Goal: Task Accomplishment & Management: Use online tool/utility

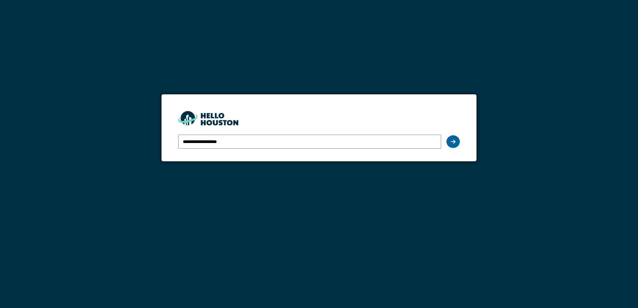
click at [455, 141] on icon at bounding box center [453, 141] width 5 height 5
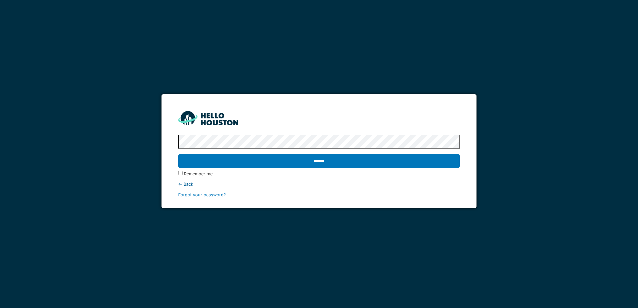
click at [422, 162] on input "******" at bounding box center [318, 161] width 281 height 14
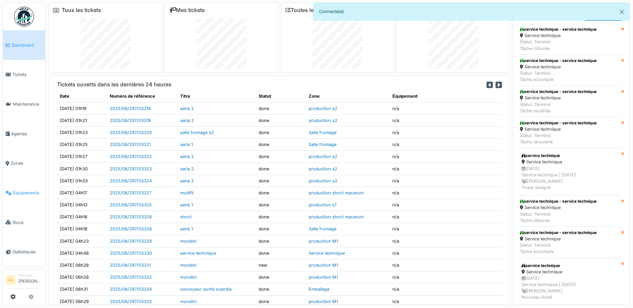
click at [24, 190] on span "Équipements" at bounding box center [27, 193] width 29 height 6
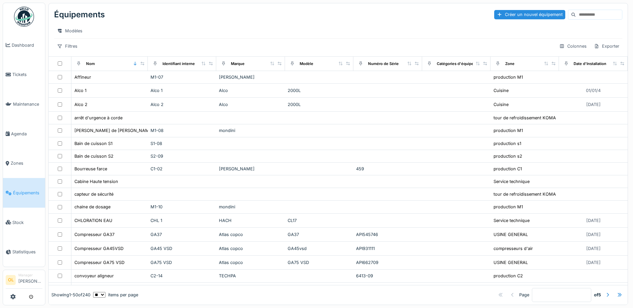
click at [581, 13] on input at bounding box center [599, 14] width 46 height 9
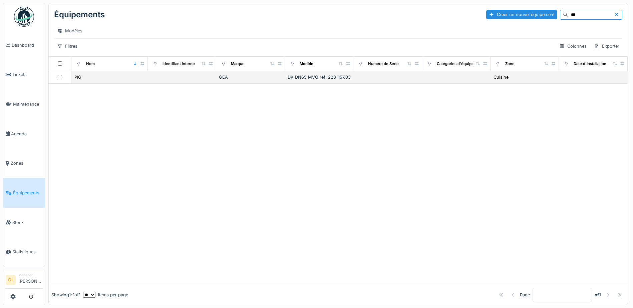
type input "***"
click at [89, 81] on div "PIG" at bounding box center [109, 77] width 71 height 7
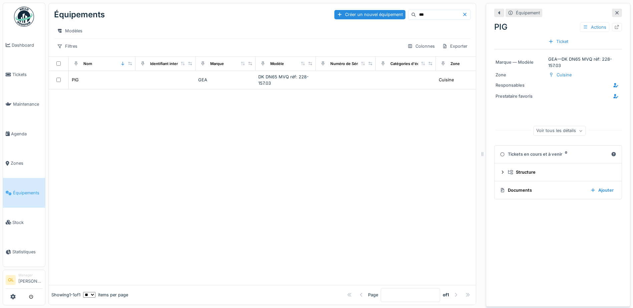
click at [530, 154] on div "Tickets en cours et à venir 0" at bounding box center [554, 154] width 108 height 6
click at [522, 175] on div "Structure" at bounding box center [561, 172] width 106 height 6
click at [519, 212] on div "Documents" at bounding box center [542, 213] width 85 height 6
click at [518, 218] on div "Documents Ajouter" at bounding box center [558, 213] width 116 height 9
click at [519, 215] on div "Documents" at bounding box center [542, 213] width 85 height 6
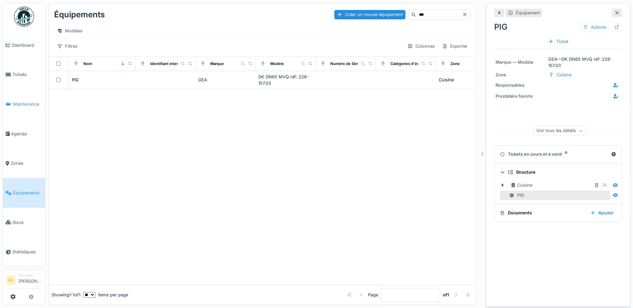
click at [25, 101] on span "Maintenance" at bounding box center [27, 104] width 29 height 6
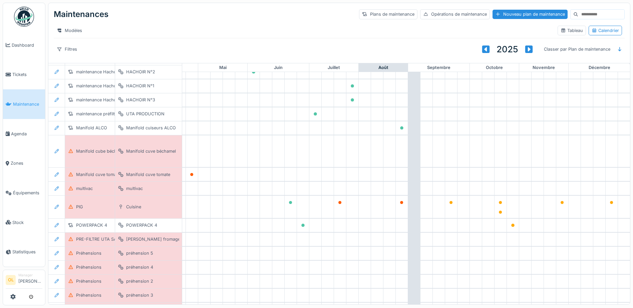
scroll to position [601, 221]
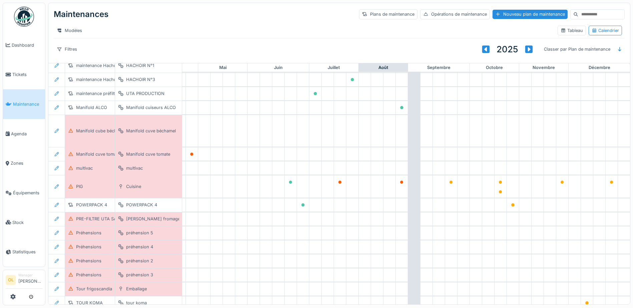
click at [141, 190] on div "Cuisine" at bounding box center [148, 186] width 61 height 7
click at [127, 190] on div "Cuisine" at bounding box center [133, 187] width 15 height 6
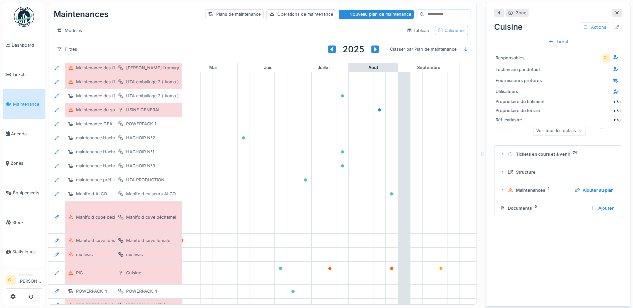
scroll to position [400, 221]
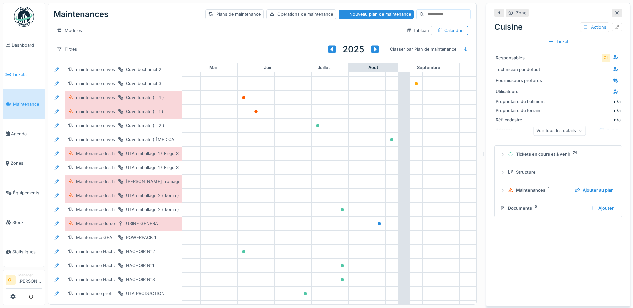
click at [15, 72] on span "Tickets" at bounding box center [27, 74] width 30 height 6
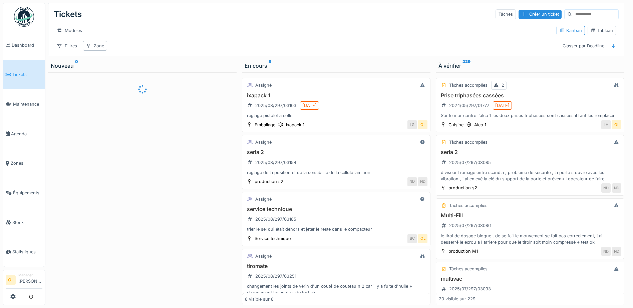
click at [579, 11] on input at bounding box center [595, 14] width 46 height 9
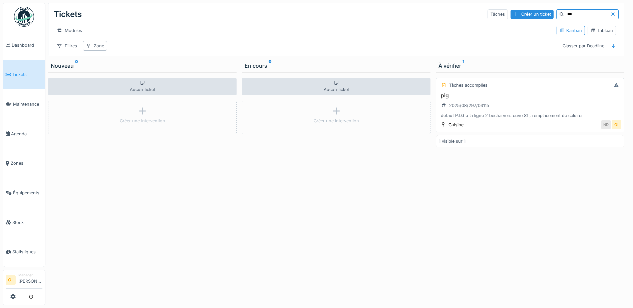
type input "***"
click at [545, 104] on div "pig 2025/08/297/03115 defaut P.I.G a la ligne 2 becha vers cuve S1 , remplaceme…" at bounding box center [530, 105] width 183 height 27
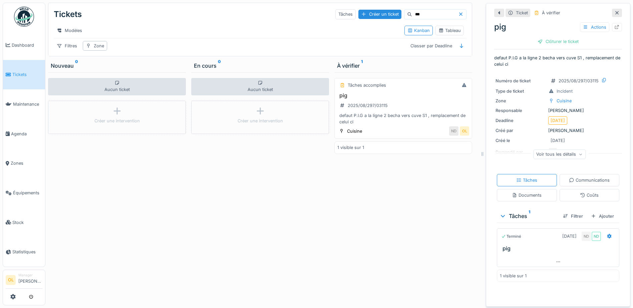
click at [568, 152] on div "Voir tous les détails" at bounding box center [559, 154] width 52 height 10
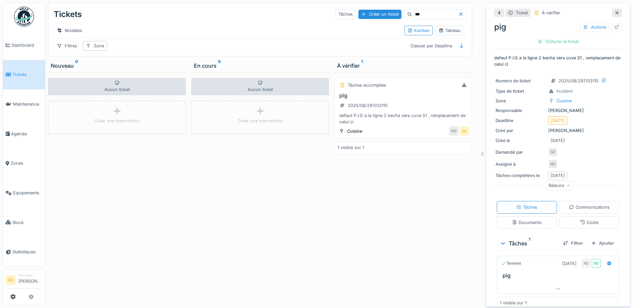
click at [16, 75] on span "Tickets" at bounding box center [27, 74] width 30 height 6
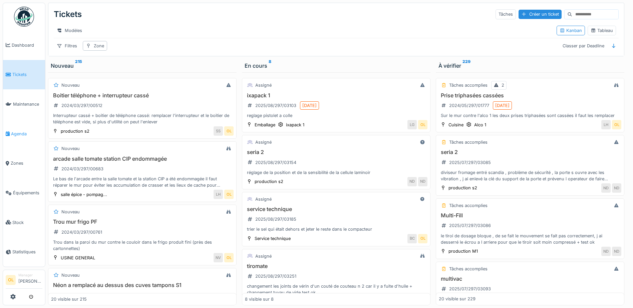
click at [26, 131] on span "Agenda" at bounding box center [26, 134] width 31 height 6
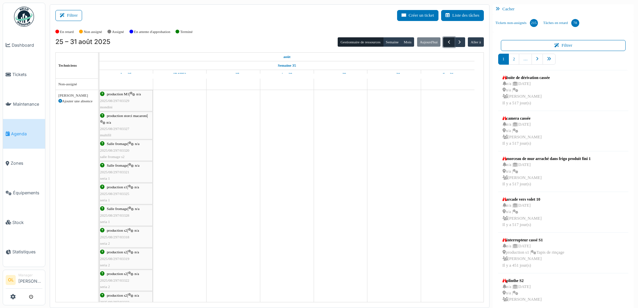
click at [446, 41] on span "button" at bounding box center [449, 42] width 6 height 6
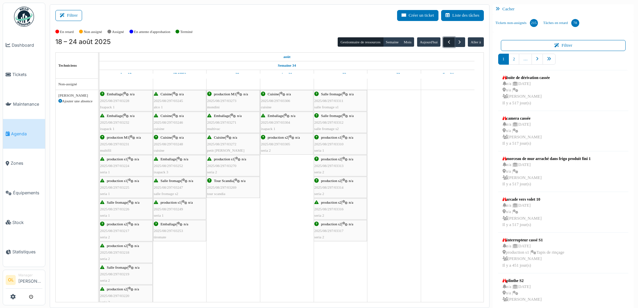
click at [446, 41] on span "button" at bounding box center [449, 42] width 6 height 6
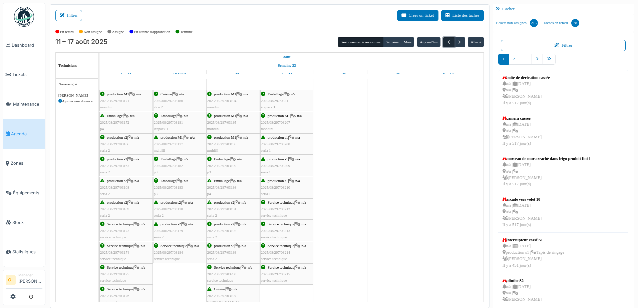
click at [446, 41] on span "button" at bounding box center [449, 42] width 6 height 6
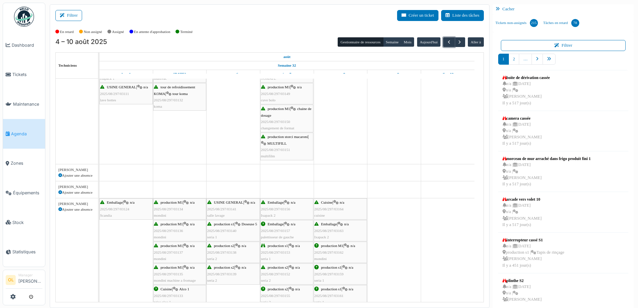
scroll to position [428, 0]
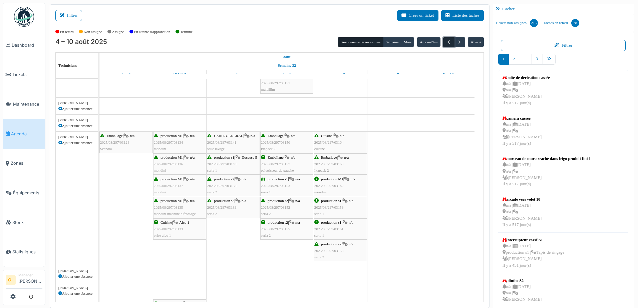
click at [446, 45] on span "button" at bounding box center [449, 42] width 6 height 6
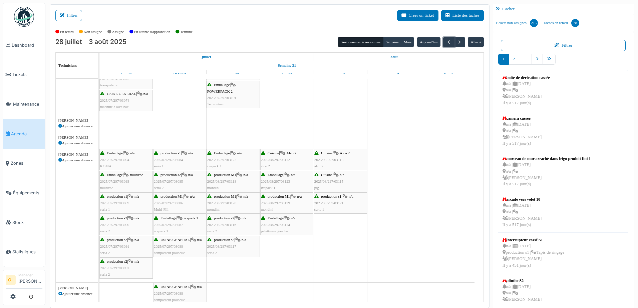
click at [323, 185] on div "Cuisine | n/a 2025/08/297/03115 pig" at bounding box center [340, 181] width 52 height 19
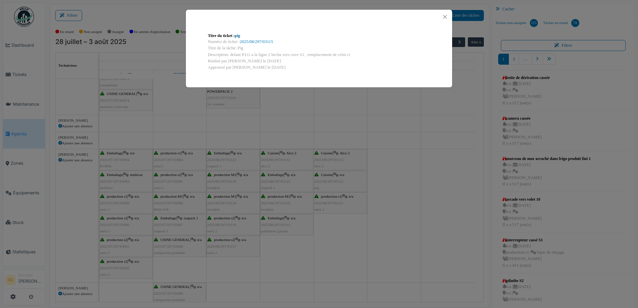
click at [240, 36] on link "pig" at bounding box center [237, 35] width 5 height 5
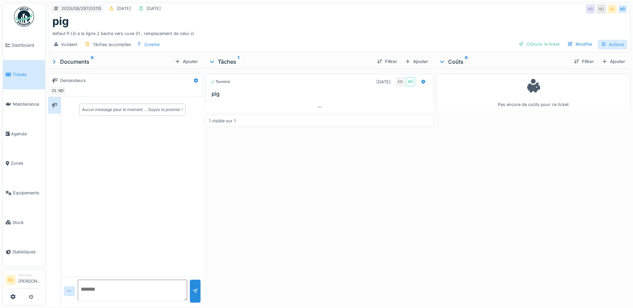
click at [611, 45] on div "Actions" at bounding box center [612, 45] width 29 height 10
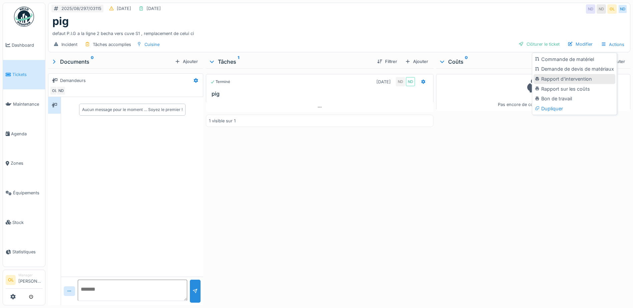
click at [588, 81] on div "Rapport d'intervention" at bounding box center [575, 79] width 82 height 10
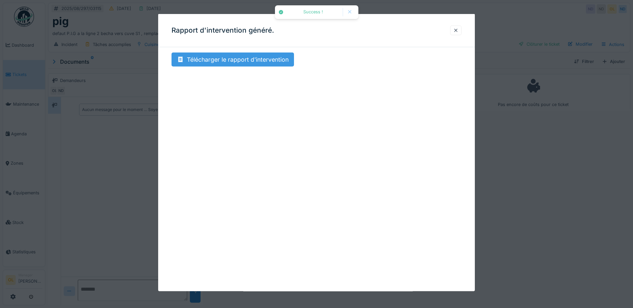
click at [245, 60] on div "Télécharger le rapport d'intervention" at bounding box center [233, 60] width 122 height 14
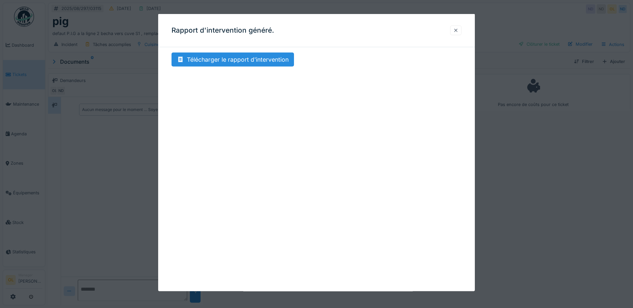
click at [458, 31] on div at bounding box center [455, 30] width 5 height 6
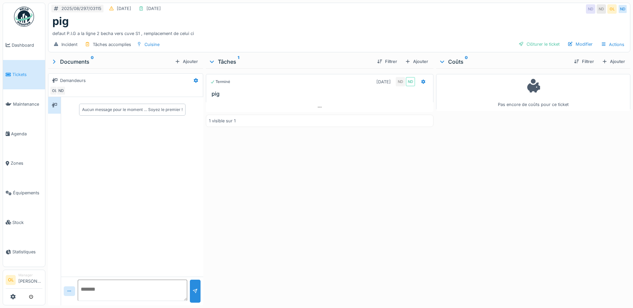
click at [25, 74] on span "Tickets" at bounding box center [27, 74] width 30 height 6
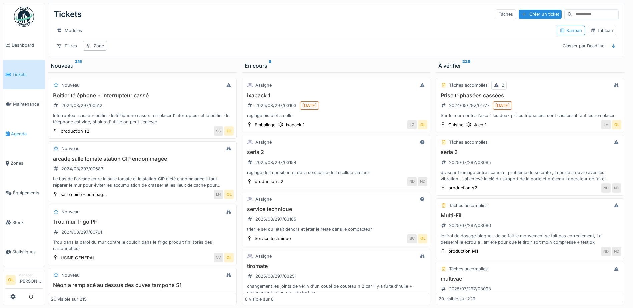
click at [17, 132] on span "Agenda" at bounding box center [26, 134] width 31 height 6
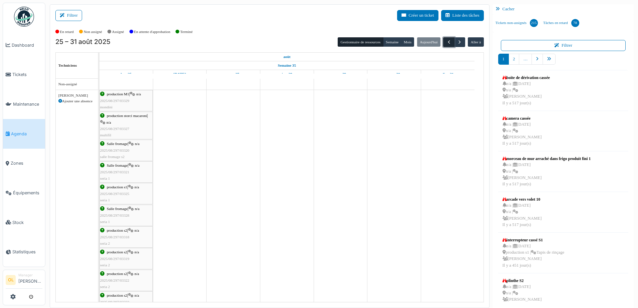
click at [446, 44] on span "button" at bounding box center [449, 42] width 6 height 6
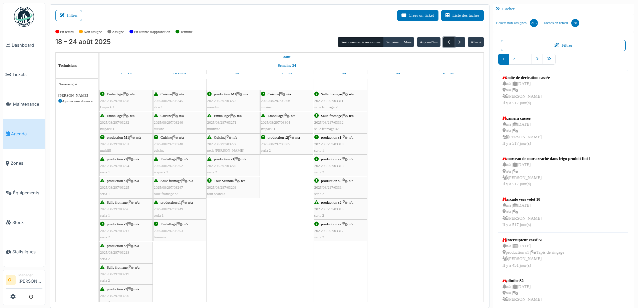
click at [446, 44] on span "button" at bounding box center [449, 42] width 6 height 6
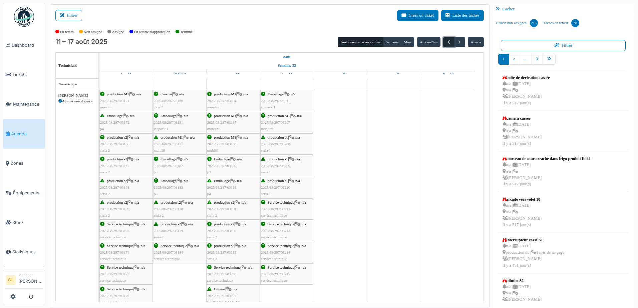
click at [446, 44] on span "button" at bounding box center [449, 42] width 6 height 6
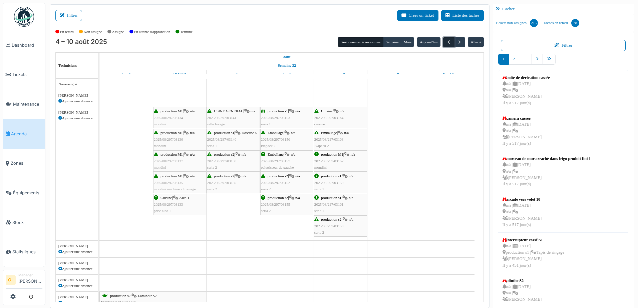
click at [446, 44] on span "button" at bounding box center [449, 42] width 6 height 6
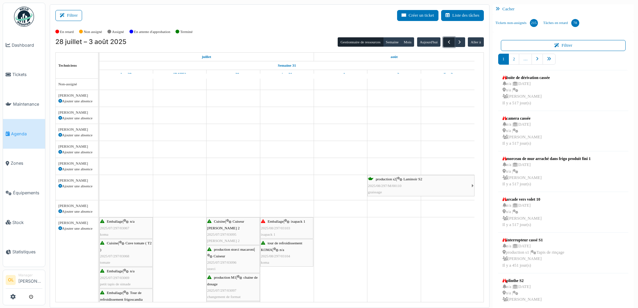
click at [446, 44] on span "button" at bounding box center [449, 42] width 6 height 6
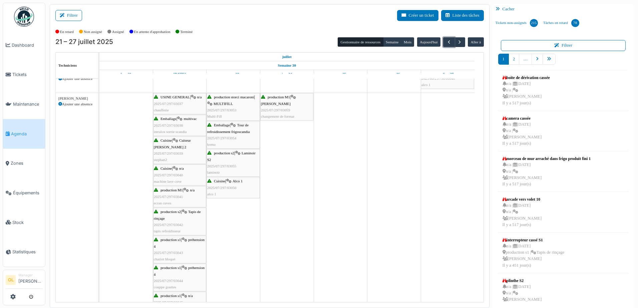
scroll to position [234, 0]
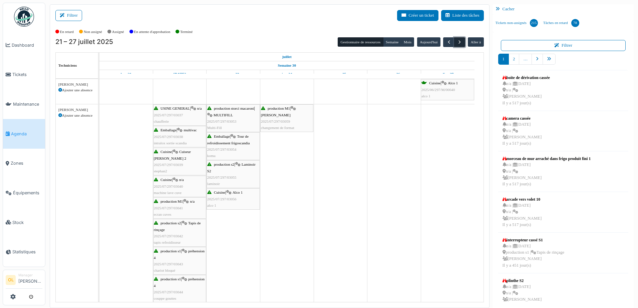
click at [457, 41] on span "button" at bounding box center [460, 42] width 6 height 6
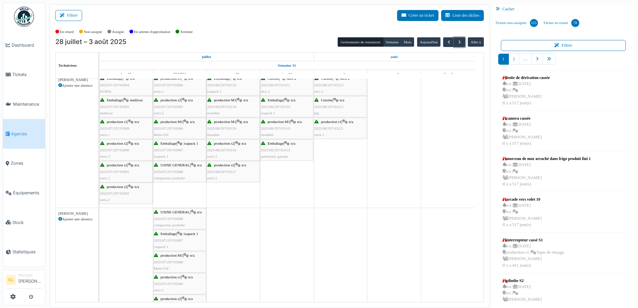
scroll to position [0, 0]
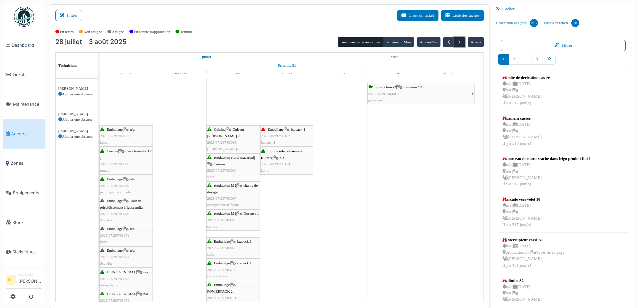
click at [458, 41] on span "button" at bounding box center [460, 42] width 6 height 6
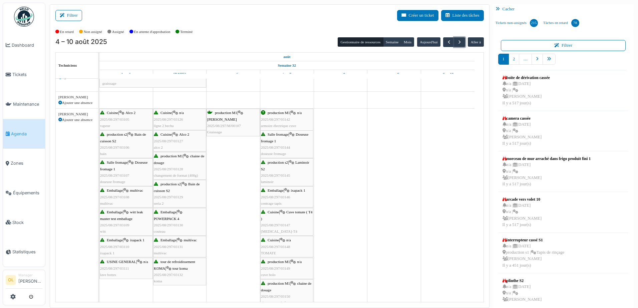
click at [182, 116] on div "Cuisine | n/a 2025/08/297/03126 ligne 2 [GEOGRAPHIC_DATA]" at bounding box center [180, 119] width 52 height 19
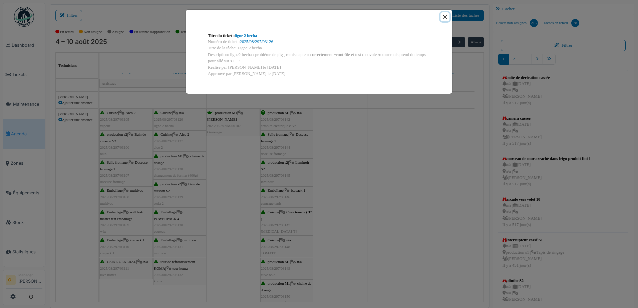
click at [444, 18] on button "Close" at bounding box center [444, 16] width 9 height 9
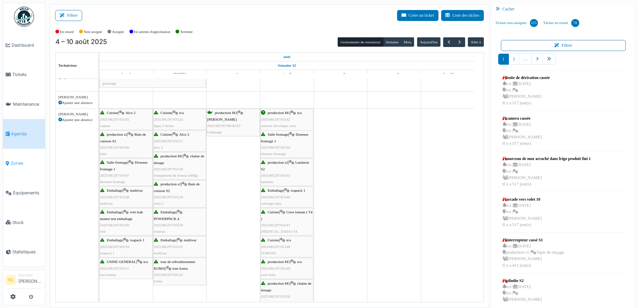
click at [20, 160] on span "Zones" at bounding box center [27, 163] width 32 height 6
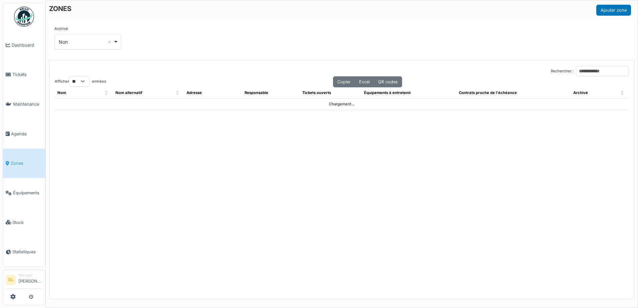
select select "**"
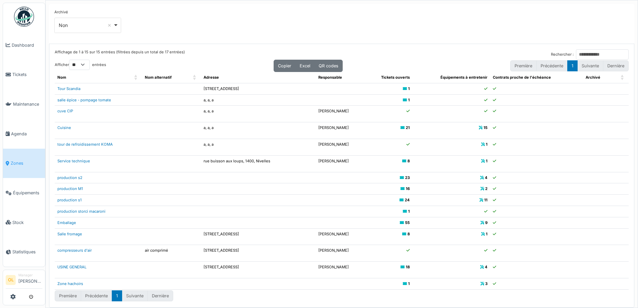
scroll to position [25, 0]
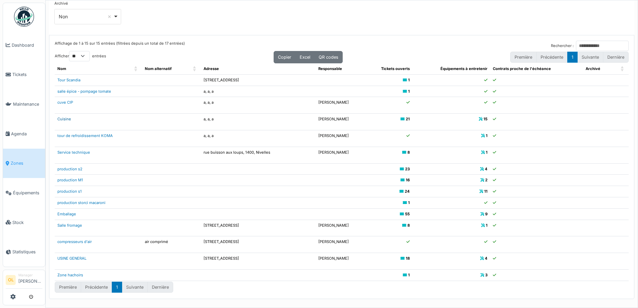
click at [68, 120] on link "Cuisine" at bounding box center [64, 119] width 14 height 5
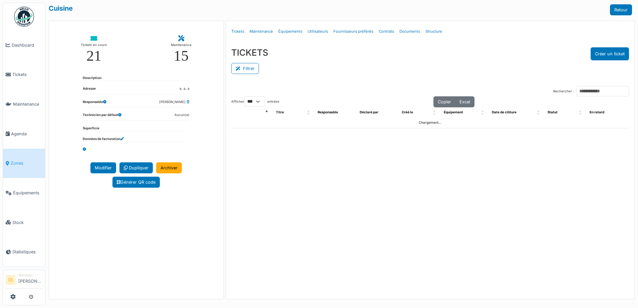
select select "***"
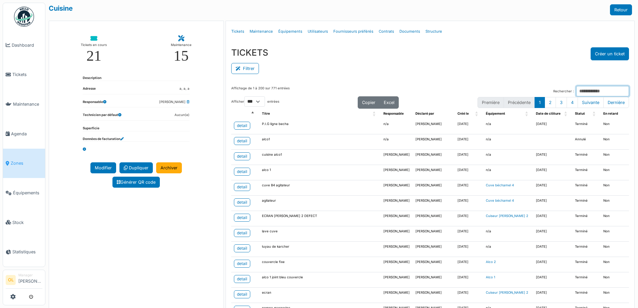
click at [590, 90] on input "Rechercher :" at bounding box center [602, 91] width 53 height 10
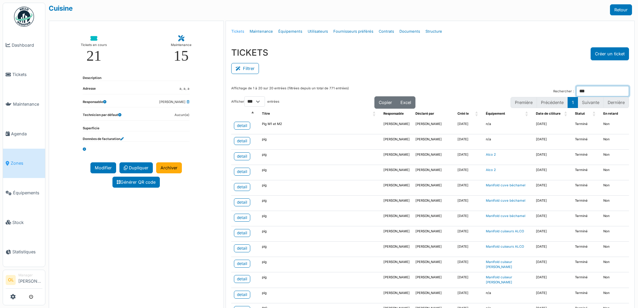
type input "***"
click at [237, 32] on link "Tickets" at bounding box center [238, 32] width 18 height 16
select select "***"
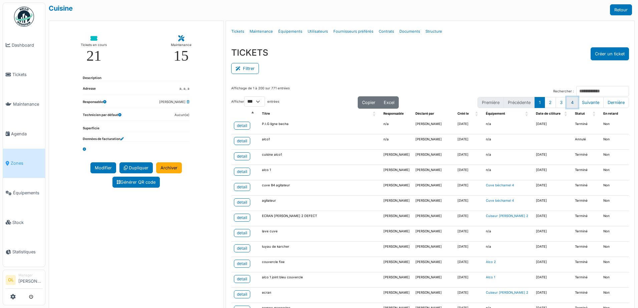
click at [567, 103] on button "4" at bounding box center [572, 102] width 11 height 11
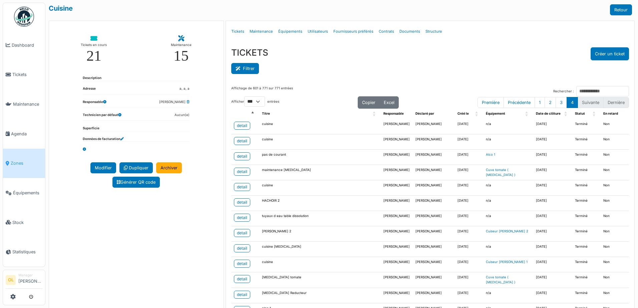
click at [247, 70] on button "Filtrer" at bounding box center [245, 68] width 28 height 11
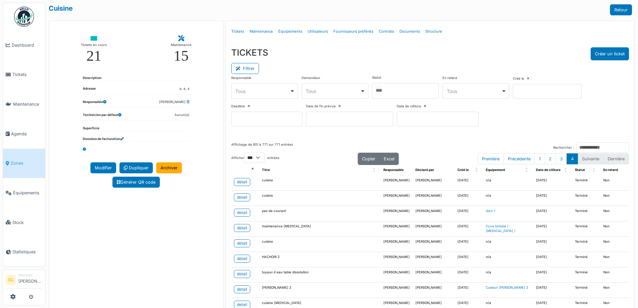
click at [291, 91] on div "Tous Remove item" at bounding box center [264, 91] width 61 height 10
click at [94, 54] on div "21" at bounding box center [93, 55] width 15 height 15
select select "***"
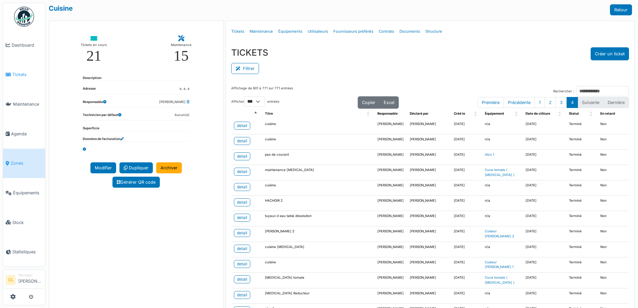
click at [17, 71] on span "Tickets" at bounding box center [27, 74] width 30 height 6
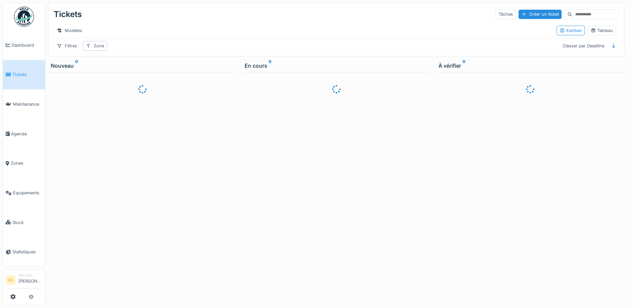
click at [580, 14] on input at bounding box center [595, 14] width 46 height 9
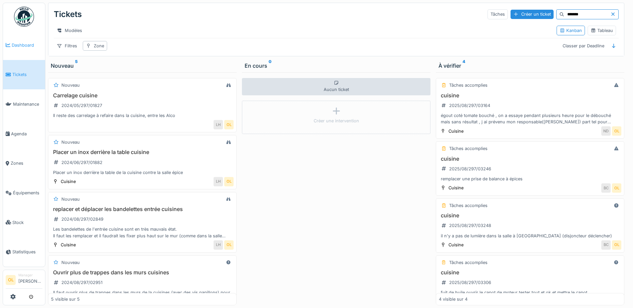
type input "*******"
click at [20, 45] on span "Dashboard" at bounding box center [27, 45] width 31 height 6
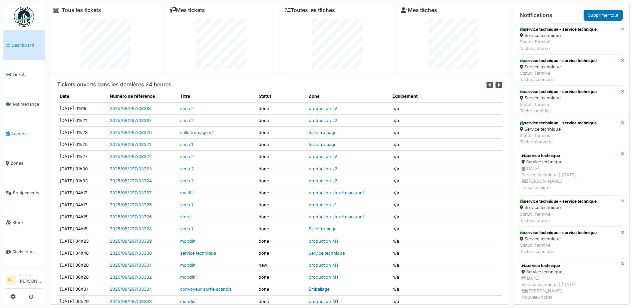
click at [20, 132] on span "Agenda" at bounding box center [26, 134] width 31 height 6
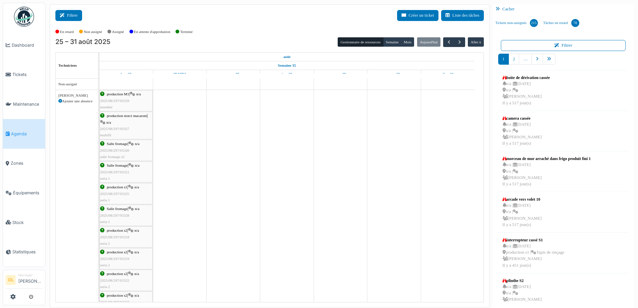
click at [69, 15] on button "Filtrer" at bounding box center [68, 15] width 27 height 11
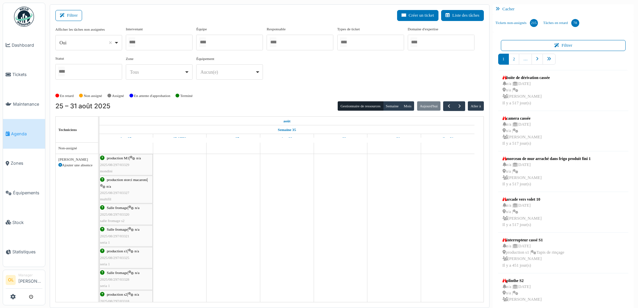
click at [177, 74] on div "Tous Remove item" at bounding box center [157, 72] width 54 height 7
select select "*****"
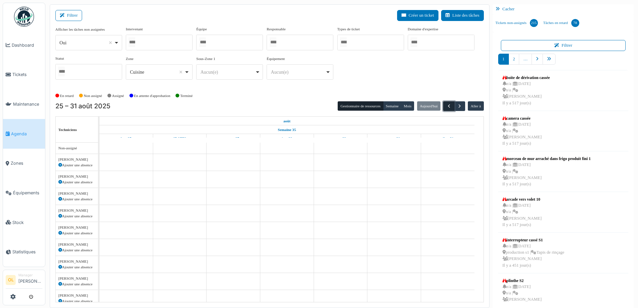
click at [446, 107] on span "button" at bounding box center [449, 106] width 6 height 6
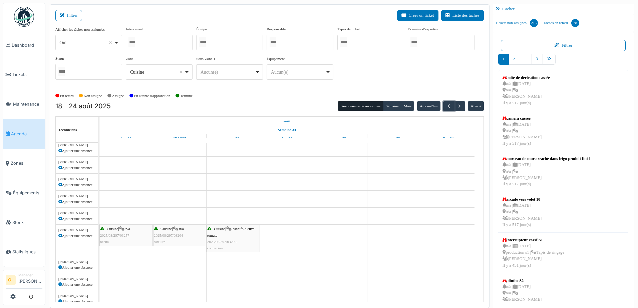
scroll to position [133, 0]
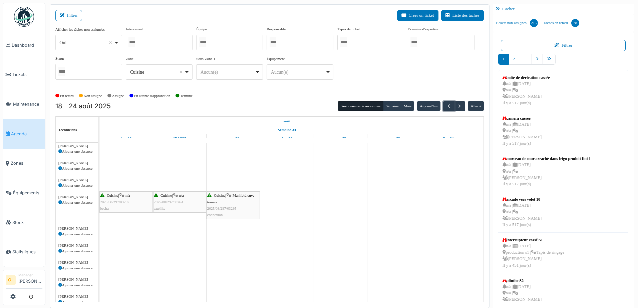
click at [133, 206] on div "Cuisine | n/a 2025/08/297/03257 [GEOGRAPHIC_DATA]" at bounding box center [126, 202] width 52 height 19
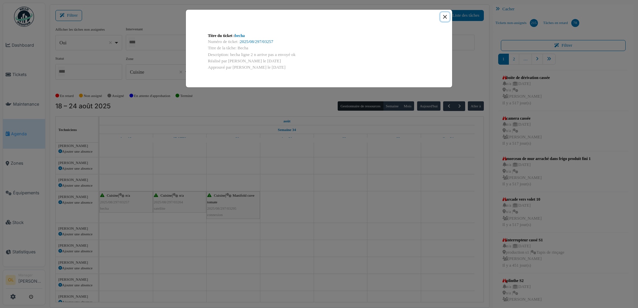
click at [446, 17] on button "Close" at bounding box center [444, 16] width 9 height 9
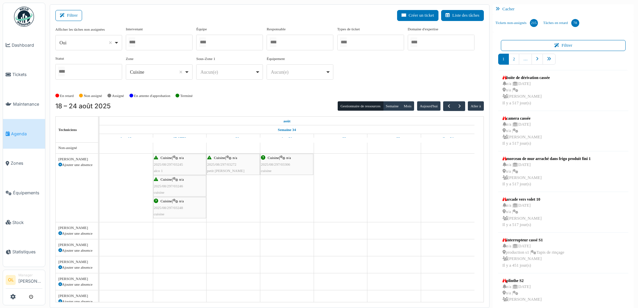
scroll to position [0, 0]
click at [183, 165] on div "Cuisine | n/a 2025/08/297/03245 alco 1" at bounding box center [180, 164] width 52 height 19
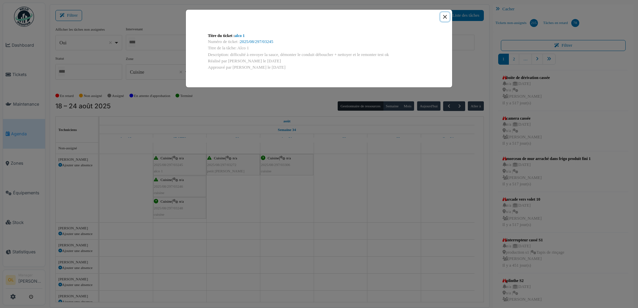
click at [447, 15] on button "Close" at bounding box center [444, 16] width 9 height 9
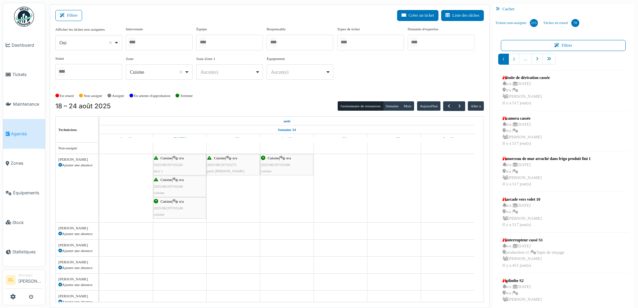
click at [175, 185] on span "2025/08/297/03246" at bounding box center [168, 187] width 29 height 4
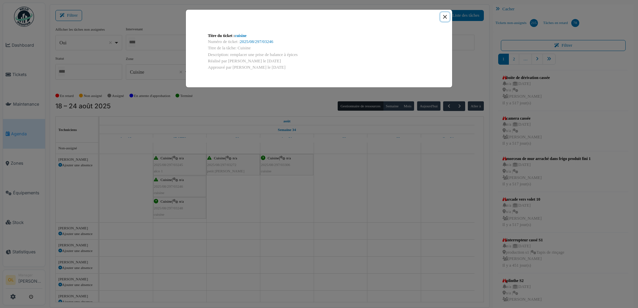
click at [445, 18] on button "Close" at bounding box center [444, 16] width 9 height 9
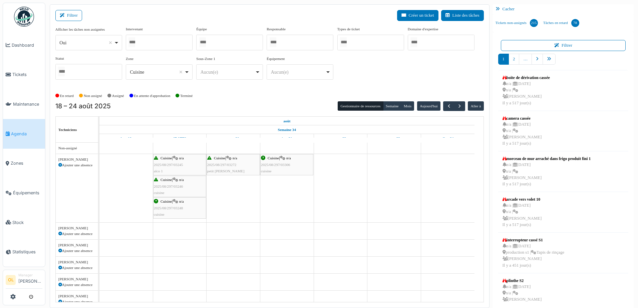
click at [166, 207] on span "2025/08/297/03248" at bounding box center [168, 208] width 29 height 4
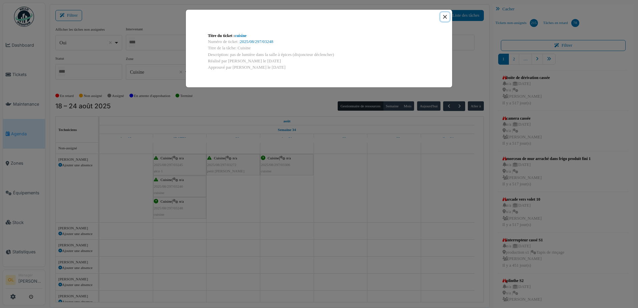
click at [444, 17] on button "Close" at bounding box center [444, 16] width 9 height 9
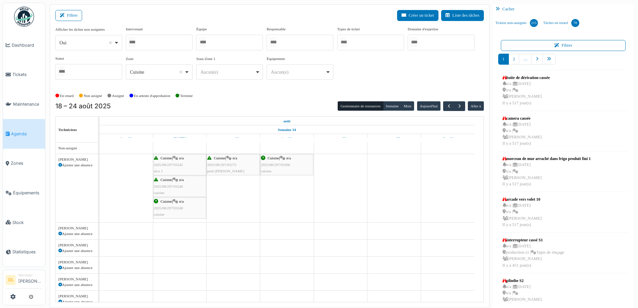
click at [277, 169] on div "Cuisine | n/a 2025/08/297/03306 cuisine" at bounding box center [287, 164] width 52 height 19
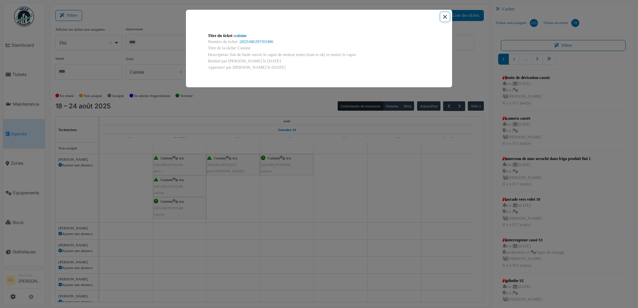
click at [446, 17] on button "Close" at bounding box center [444, 16] width 9 height 9
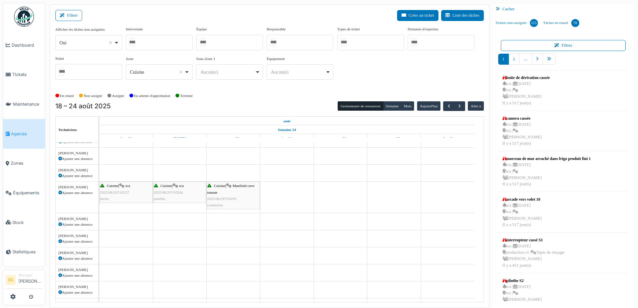
scroll to position [63, 0]
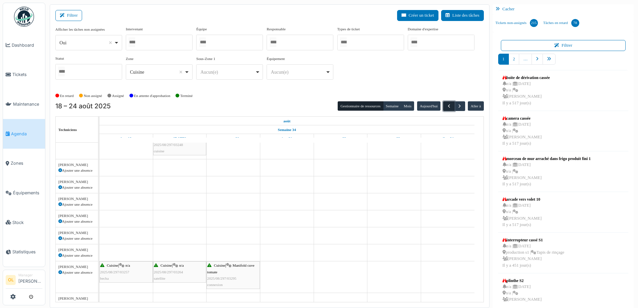
click at [446, 107] on span "button" at bounding box center [449, 106] width 6 height 6
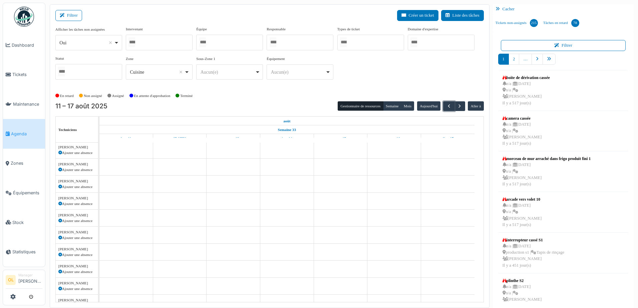
scroll to position [0, 0]
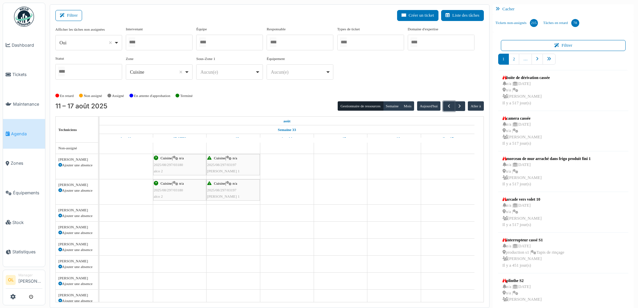
click at [170, 166] on span "2025/08/297/03180" at bounding box center [168, 165] width 29 height 4
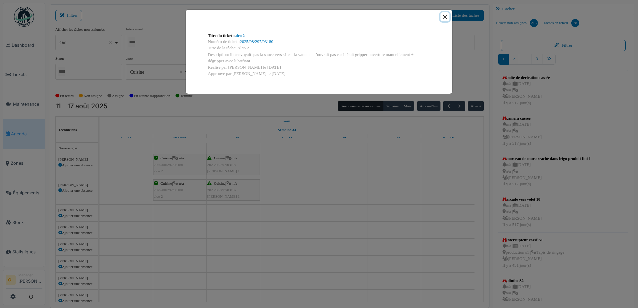
click at [443, 18] on button "Close" at bounding box center [444, 16] width 9 height 9
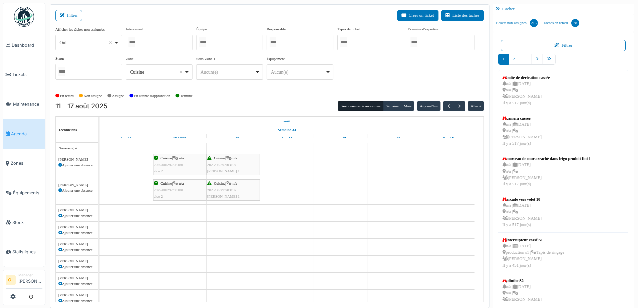
click at [177, 192] on span "2025/08/297/03180" at bounding box center [168, 190] width 29 height 4
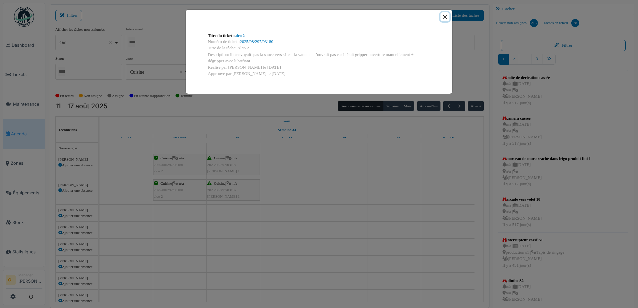
click at [446, 17] on button "Close" at bounding box center [444, 16] width 9 height 9
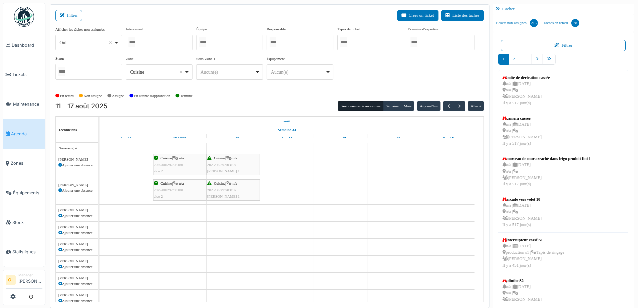
click at [231, 165] on span "2025/08/297/03197" at bounding box center [221, 165] width 29 height 4
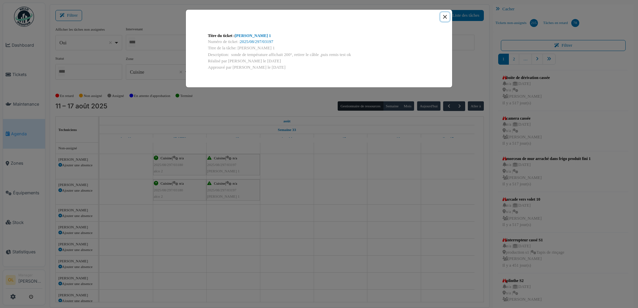
click at [445, 17] on button "Close" at bounding box center [444, 16] width 9 height 9
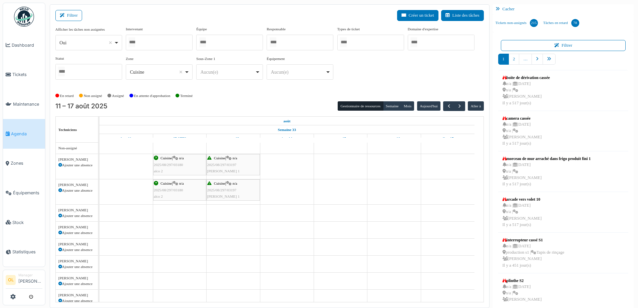
click at [243, 193] on div "Cuisine | n/a 2025/08/297/03197 Stephan 1" at bounding box center [233, 190] width 52 height 19
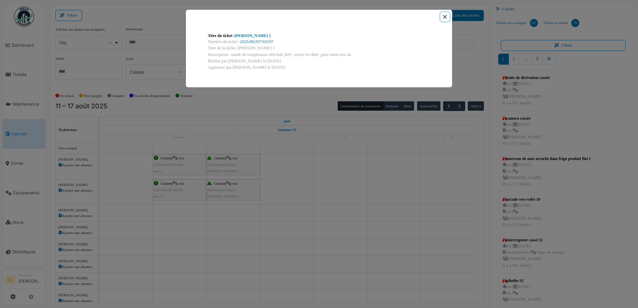
click at [443, 17] on button "Close" at bounding box center [444, 16] width 9 height 9
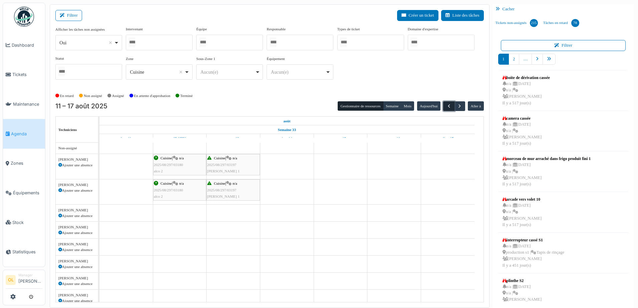
click at [446, 106] on span "button" at bounding box center [449, 106] width 6 height 6
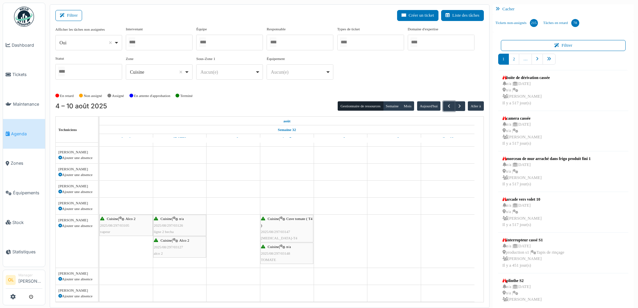
click at [187, 230] on div "Cuisine | n/a 2025/08/297/03126 ligne 2 [GEOGRAPHIC_DATA]" at bounding box center [180, 225] width 52 height 19
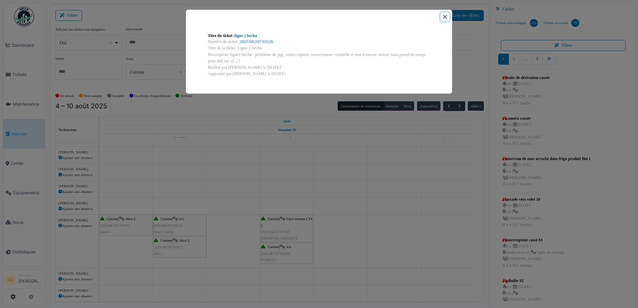
click at [442, 17] on button "Close" at bounding box center [444, 16] width 9 height 9
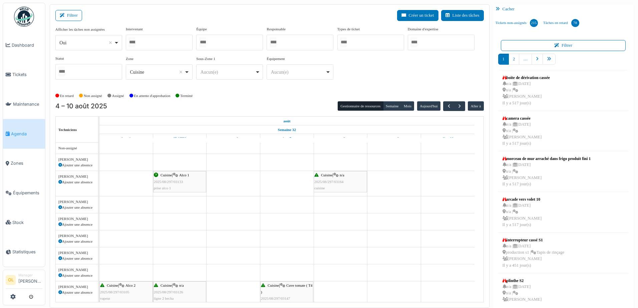
click at [334, 182] on span "2025/08/297/03164" at bounding box center [328, 182] width 29 height 4
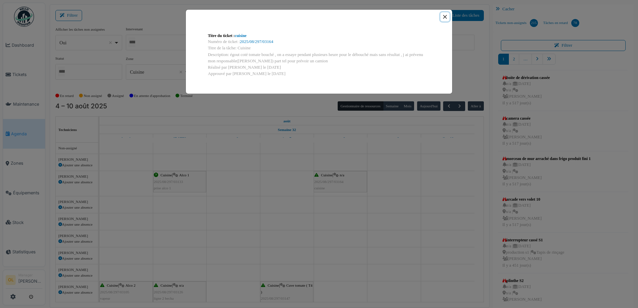
click at [446, 19] on button "Close" at bounding box center [444, 16] width 9 height 9
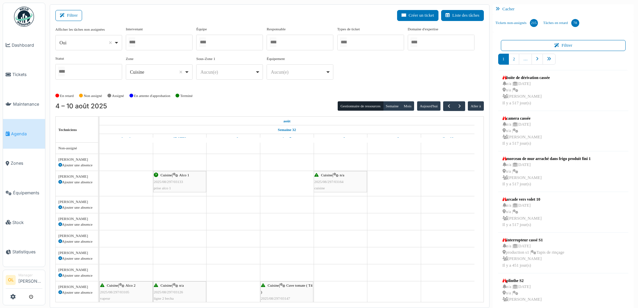
click at [174, 189] on div "Cuisine | Alco 1 2025/08/297/03133 prise alco 1" at bounding box center [180, 181] width 52 height 19
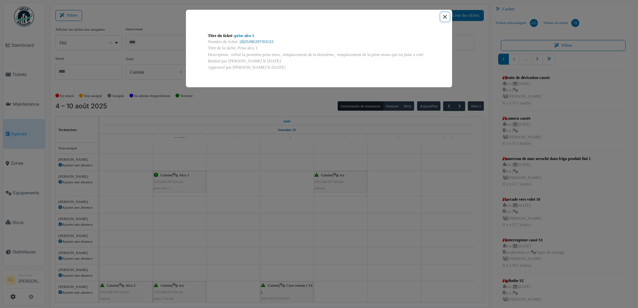
click at [444, 16] on button "Close" at bounding box center [444, 16] width 9 height 9
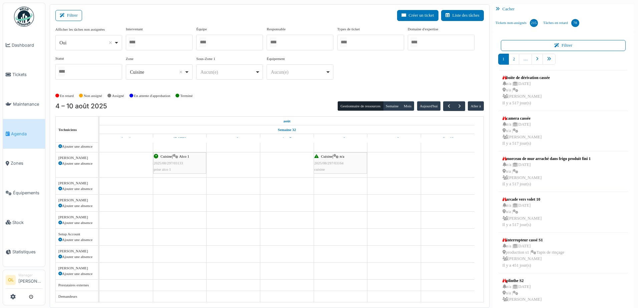
click at [339, 168] on div "Cuisine | n/a 2025/08/297/03164 cuisine" at bounding box center [340, 162] width 52 height 19
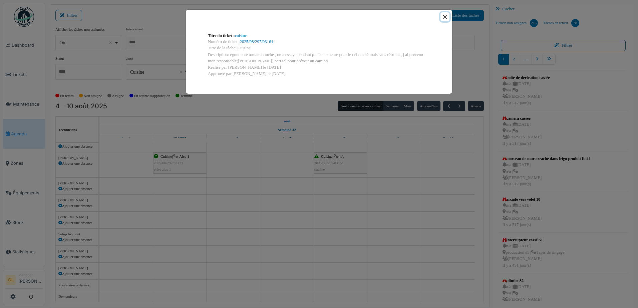
click at [441, 17] on button "Close" at bounding box center [444, 16] width 9 height 9
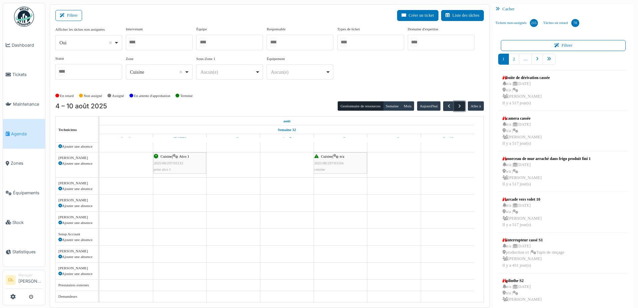
click at [457, 104] on span "button" at bounding box center [460, 106] width 6 height 6
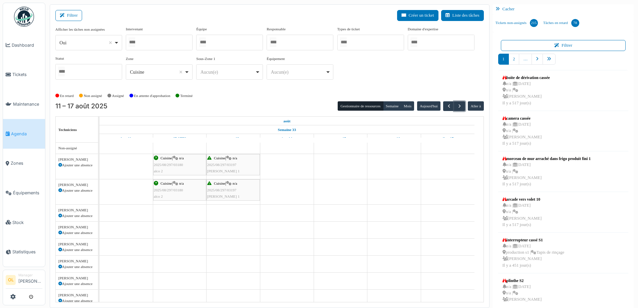
click at [188, 166] on div "Cuisine | n/a 2025/08/297/03180 alco 2" at bounding box center [180, 164] width 52 height 19
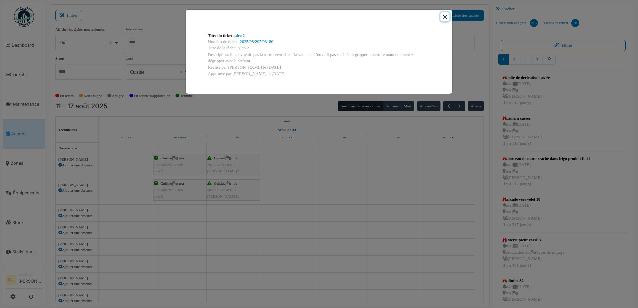
click at [444, 16] on button "Close" at bounding box center [444, 16] width 9 height 9
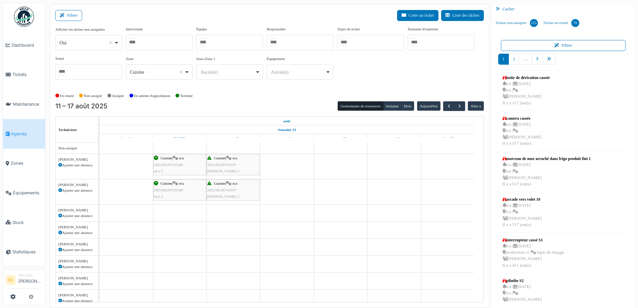
click at [181, 194] on div "Cuisine | n/a 2025/08/297/03180 alco 2" at bounding box center [180, 190] width 52 height 19
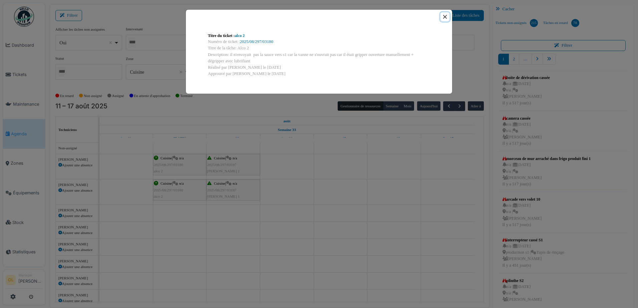
click at [447, 17] on button "Close" at bounding box center [444, 16] width 9 height 9
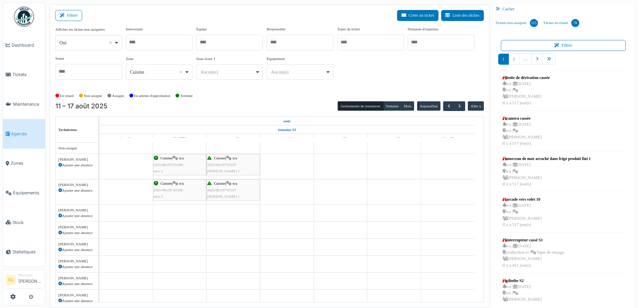
click at [227, 164] on span "2025/08/297/03197" at bounding box center [221, 165] width 29 height 4
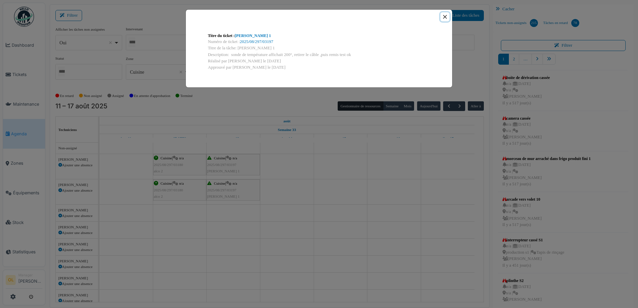
click at [443, 16] on button "Close" at bounding box center [444, 16] width 9 height 9
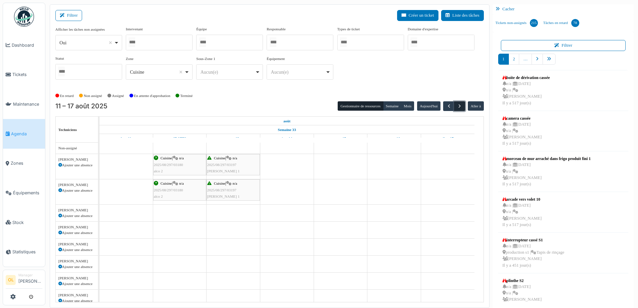
click at [458, 107] on span "button" at bounding box center [460, 106] width 6 height 6
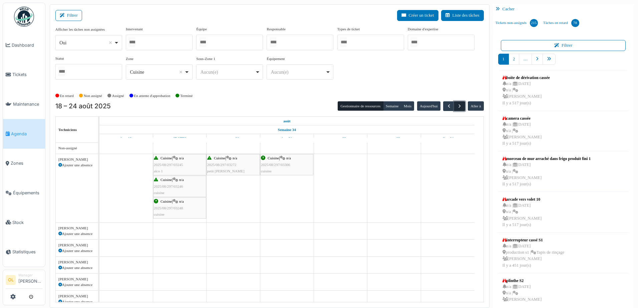
click at [457, 108] on span "button" at bounding box center [460, 106] width 6 height 6
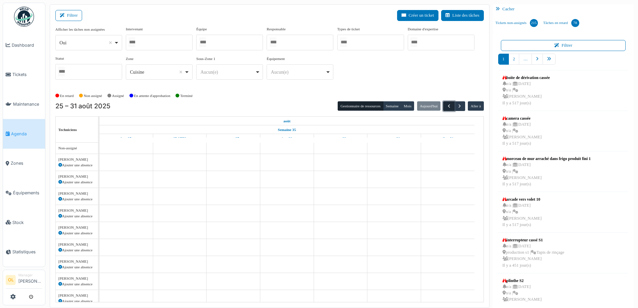
click at [446, 107] on span "button" at bounding box center [449, 106] width 6 height 6
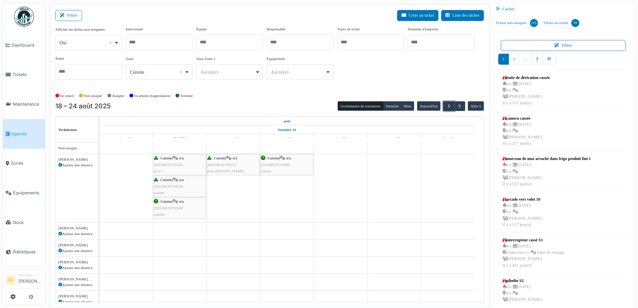
click at [188, 170] on div "Cuisine | n/a 2025/08/297/03245 alco 1" at bounding box center [180, 164] width 52 height 19
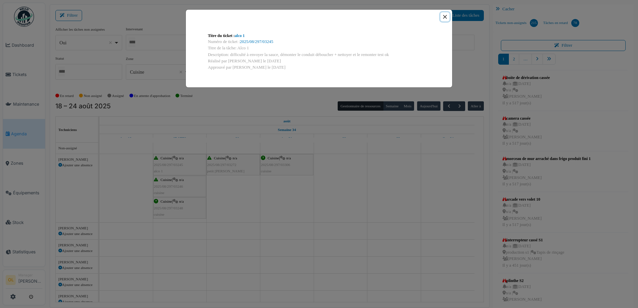
click at [446, 14] on button "Close" at bounding box center [444, 16] width 9 height 9
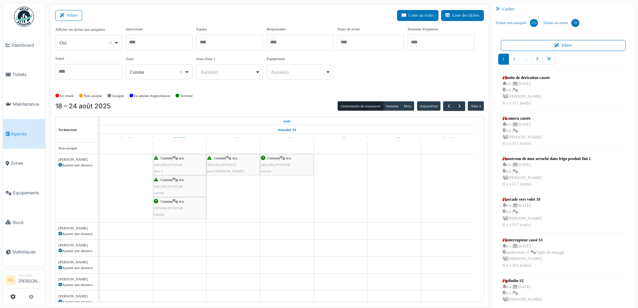
click at [176, 190] on div "Cuisine | n/a 2025/08/297/03246 cuisine" at bounding box center [180, 186] width 52 height 19
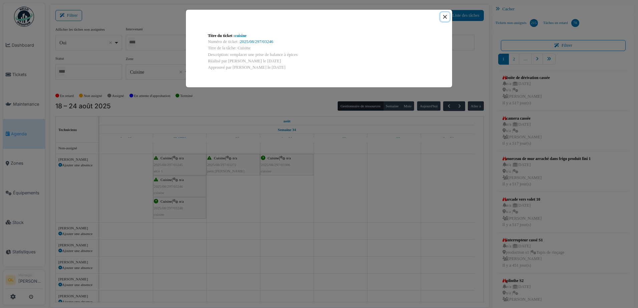
click at [446, 16] on button "Close" at bounding box center [444, 16] width 9 height 9
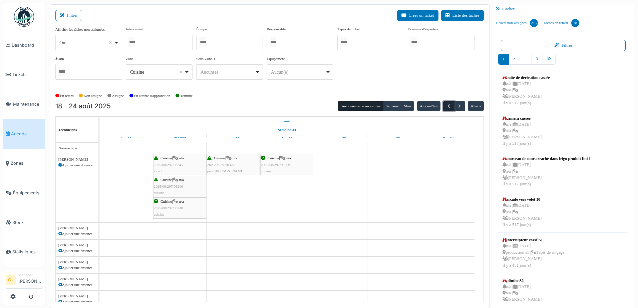
click at [446, 106] on span "button" at bounding box center [449, 106] width 6 height 6
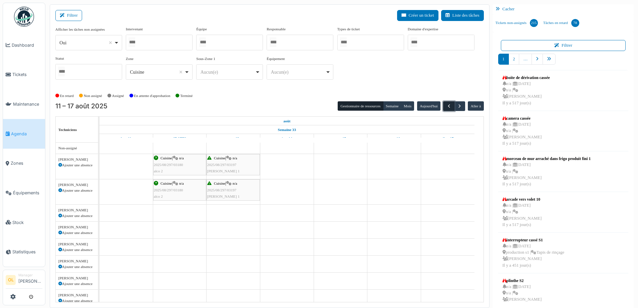
click at [446, 106] on span "button" at bounding box center [449, 106] width 6 height 6
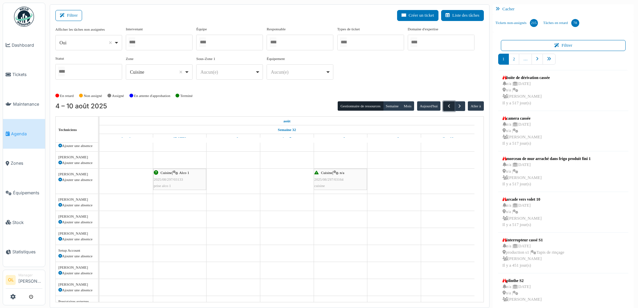
click at [446, 107] on span "button" at bounding box center [449, 106] width 6 height 6
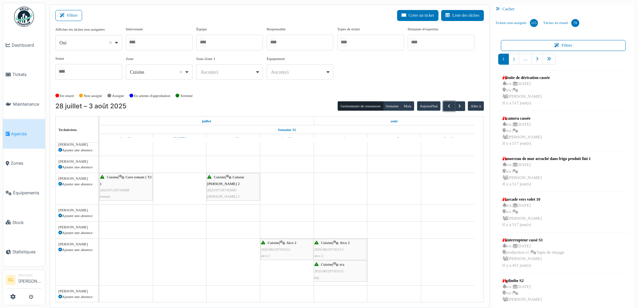
click at [342, 269] on div "Cuisine | n/a 2025/08/297/03115 pig" at bounding box center [340, 271] width 52 height 19
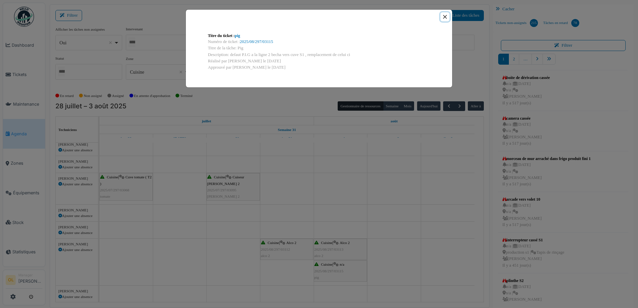
click at [444, 18] on button "Close" at bounding box center [444, 16] width 9 height 9
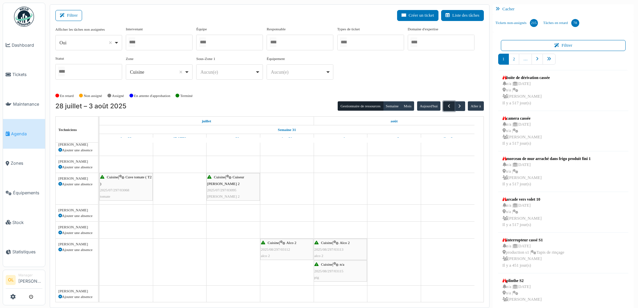
click at [446, 106] on span "button" at bounding box center [449, 106] width 6 height 6
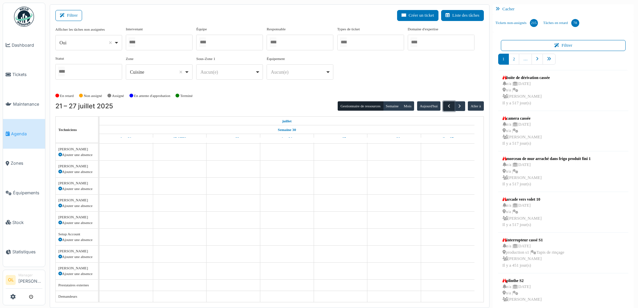
click at [446, 106] on span "button" at bounding box center [449, 106] width 6 height 6
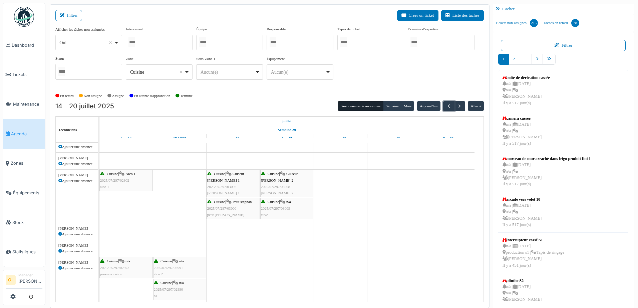
click at [118, 180] on span "2025/07/297/02962" at bounding box center [114, 181] width 29 height 4
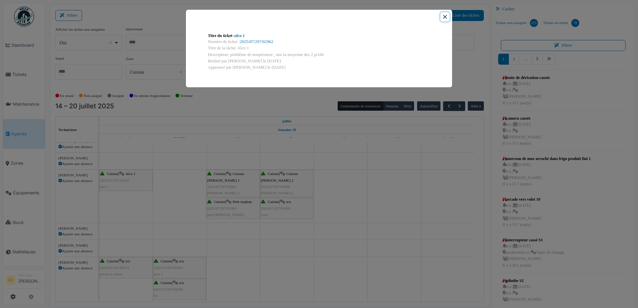
click at [445, 17] on button "Close" at bounding box center [444, 16] width 9 height 9
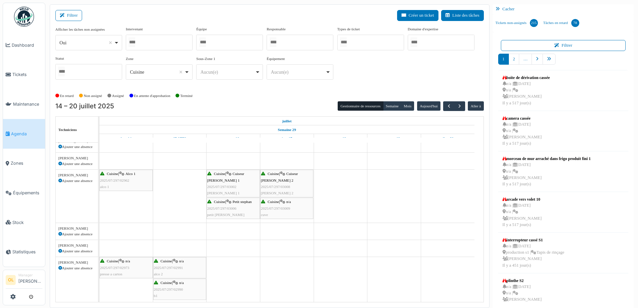
click at [232, 186] on span "2025/07/297/03002" at bounding box center [221, 187] width 29 height 4
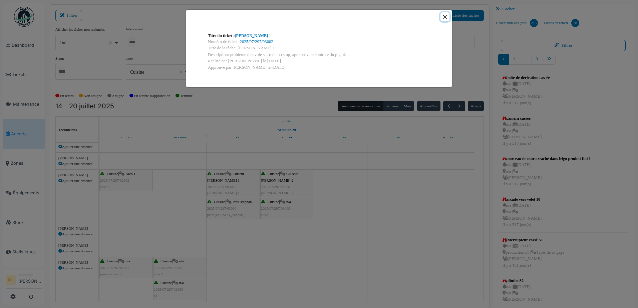
click at [445, 17] on button "Close" at bounding box center [444, 16] width 9 height 9
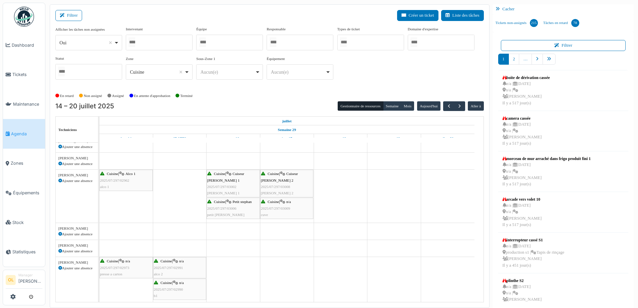
click at [288, 189] on div "Cuisine | Cuiseur Stephan 2 2025/07/297/03008 stephan 2" at bounding box center [287, 184] width 52 height 26
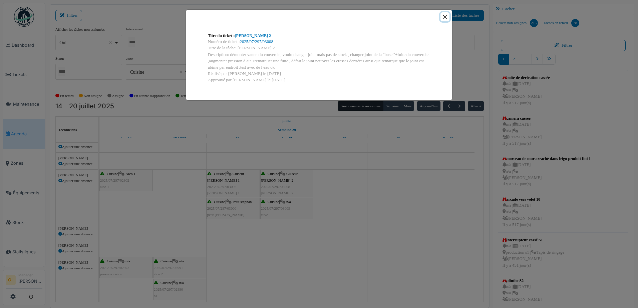
click at [446, 17] on button "Close" at bounding box center [444, 16] width 9 height 9
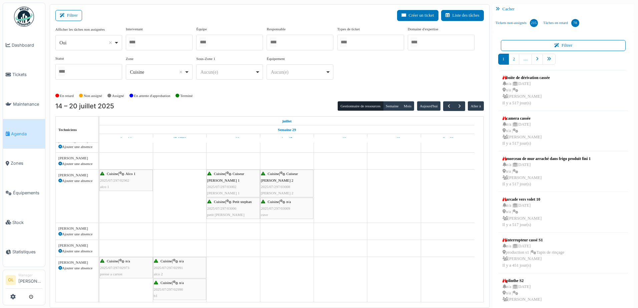
click at [281, 215] on div "Cuisine | n/a 2025/07/297/03009 cuve" at bounding box center [287, 208] width 52 height 19
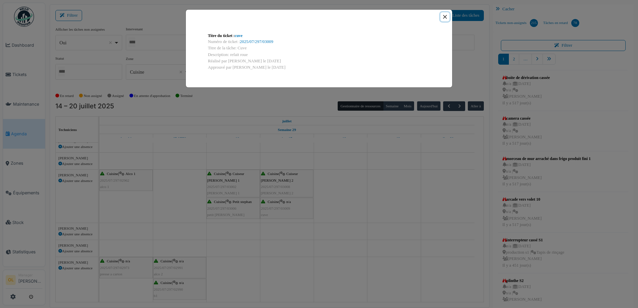
click at [444, 17] on button "Close" at bounding box center [444, 16] width 9 height 9
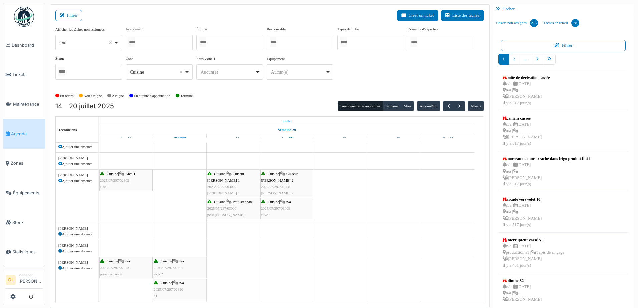
click at [241, 210] on div "Cuisine | Petit stephan 2025/07/297/03006 [GEOGRAPHIC_DATA]" at bounding box center [233, 208] width 52 height 19
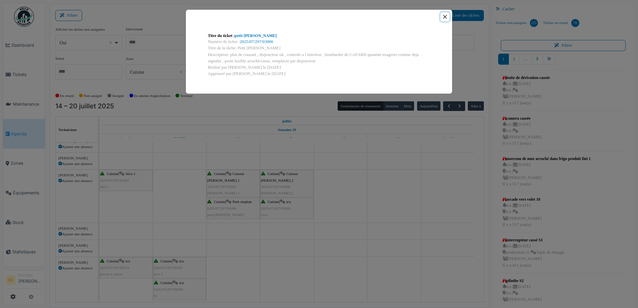
click at [444, 14] on button "Close" at bounding box center [444, 16] width 9 height 9
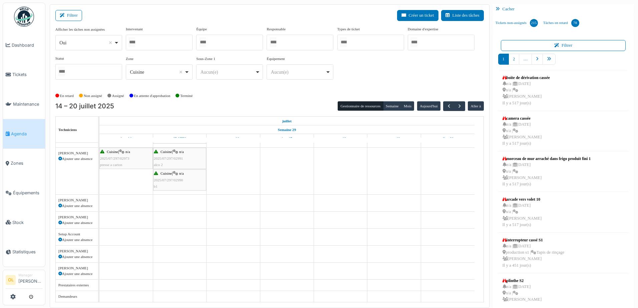
click at [176, 184] on div "Cuisine | n/a 2025/07/297/02990 b1" at bounding box center [180, 180] width 52 height 19
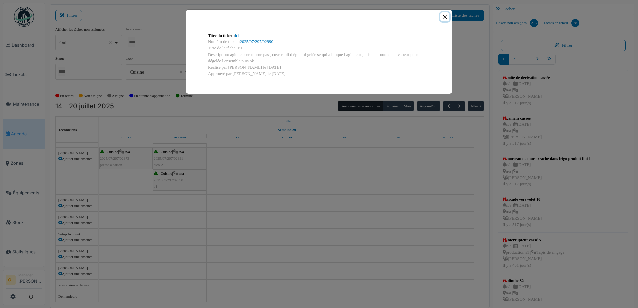
click at [446, 15] on button "Close" at bounding box center [444, 16] width 9 height 9
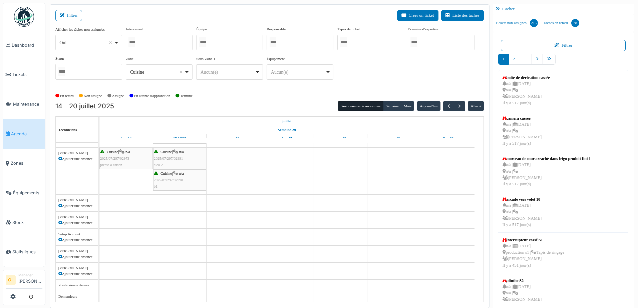
click at [178, 158] on span "2025/07/297/02991" at bounding box center [168, 158] width 29 height 4
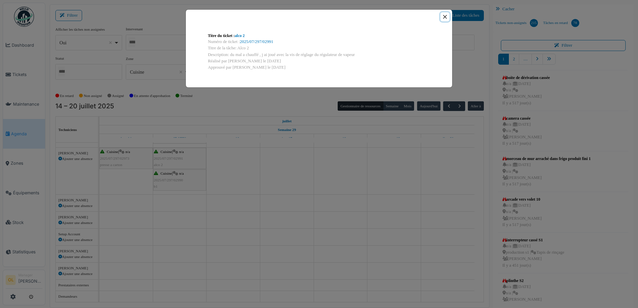
click at [445, 17] on button "Close" at bounding box center [444, 16] width 9 height 9
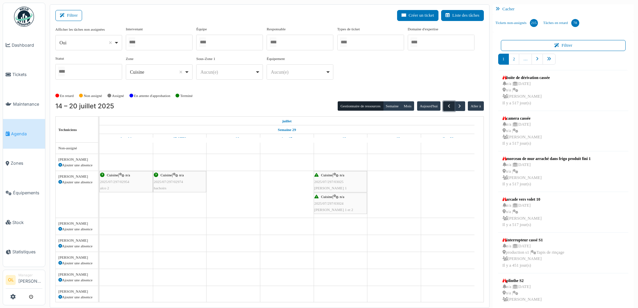
click at [446, 106] on span "button" at bounding box center [449, 106] width 6 height 6
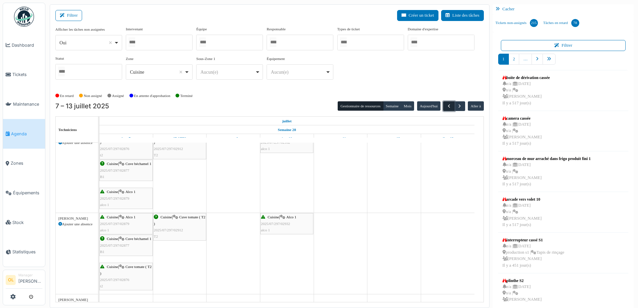
click at [446, 107] on span "button" at bounding box center [449, 106] width 6 height 6
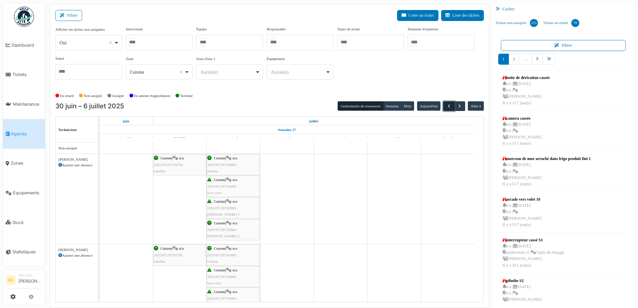
click at [446, 104] on span "button" at bounding box center [449, 106] width 6 height 6
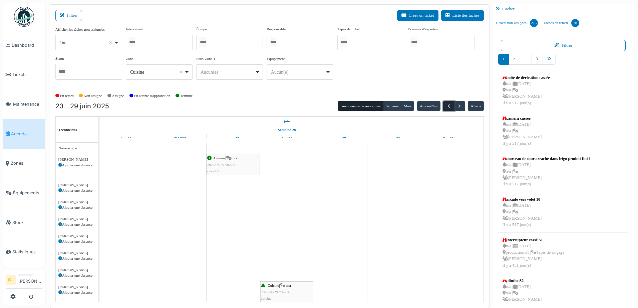
click at [446, 104] on span "button" at bounding box center [449, 106] width 6 height 6
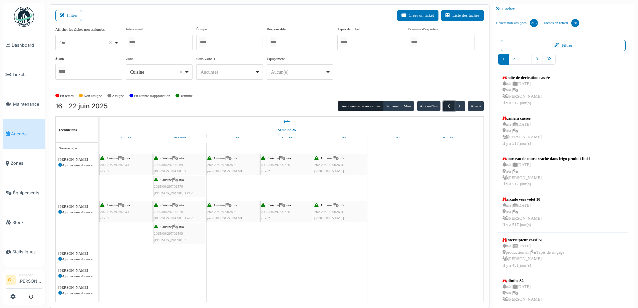
click at [446, 104] on span "button" at bounding box center [449, 106] width 6 height 6
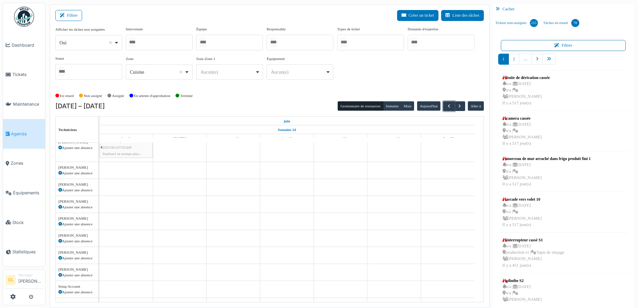
scroll to position [105, 0]
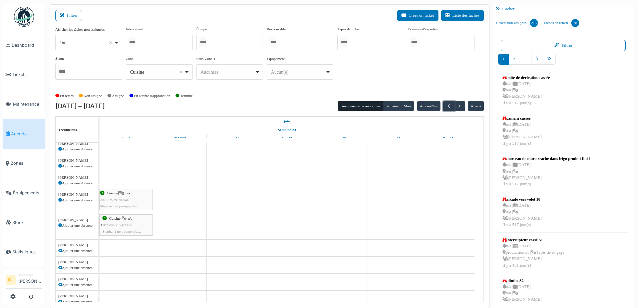
click at [129, 206] on span "Stephan1 ne pompe plus.." at bounding box center [119, 206] width 38 height 4
